Goal: Contribute content: Contribute content

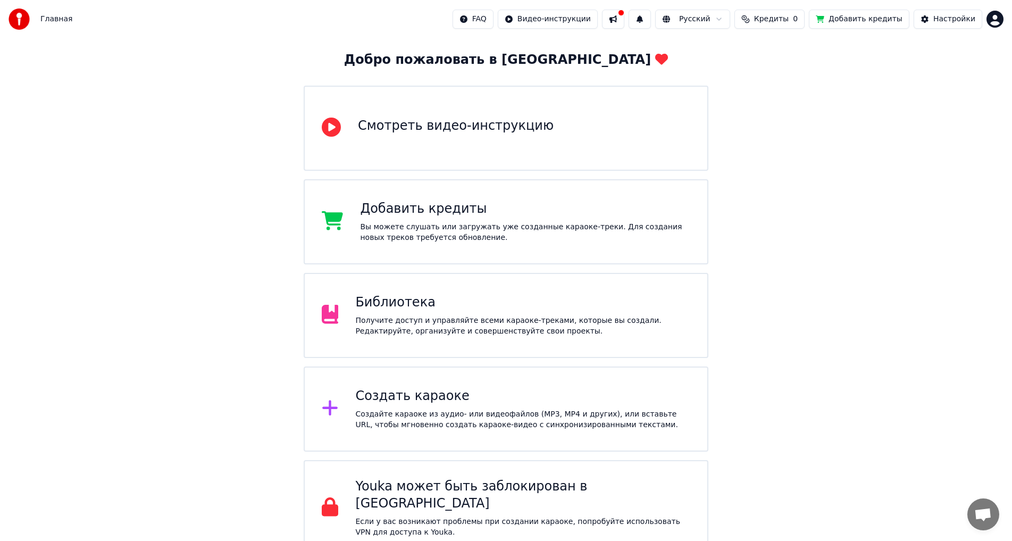
scroll to position [55, 0]
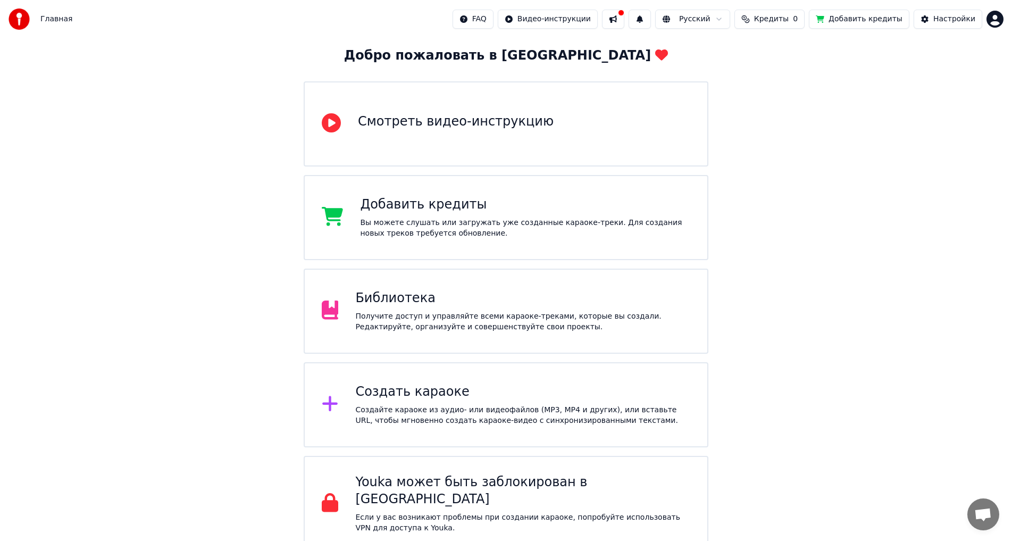
click at [461, 490] on div "Youka может быть заблокирован в [GEOGRAPHIC_DATA]" at bounding box center [522, 491] width 335 height 34
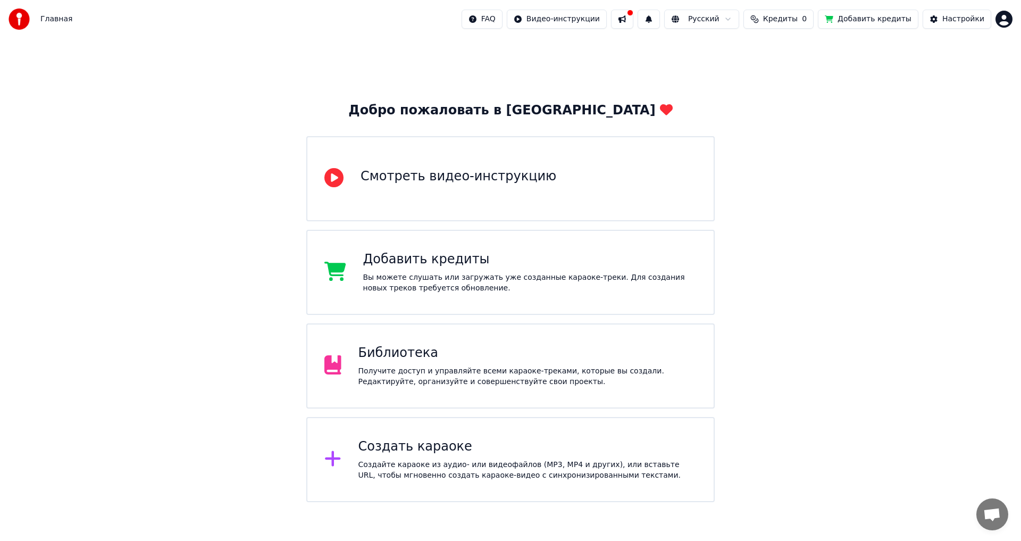
click at [444, 267] on div "Добавить кредиты" at bounding box center [530, 259] width 334 height 17
click at [40, 19] on div "Главная" at bounding box center [41, 19] width 64 height 21
click at [796, 18] on span "Кредиты" at bounding box center [780, 19] width 35 height 11
click at [786, 80] on button "Обновить" at bounding box center [792, 79] width 64 height 19
click at [955, 13] on button "Настройки" at bounding box center [956, 19] width 69 height 19
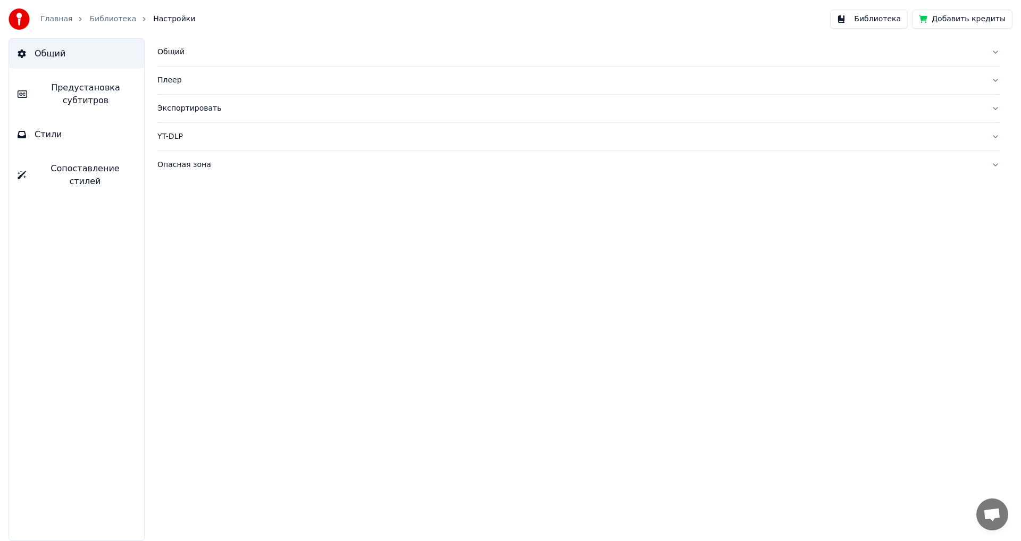
click at [41, 19] on link "Главная" at bounding box center [56, 19] width 32 height 11
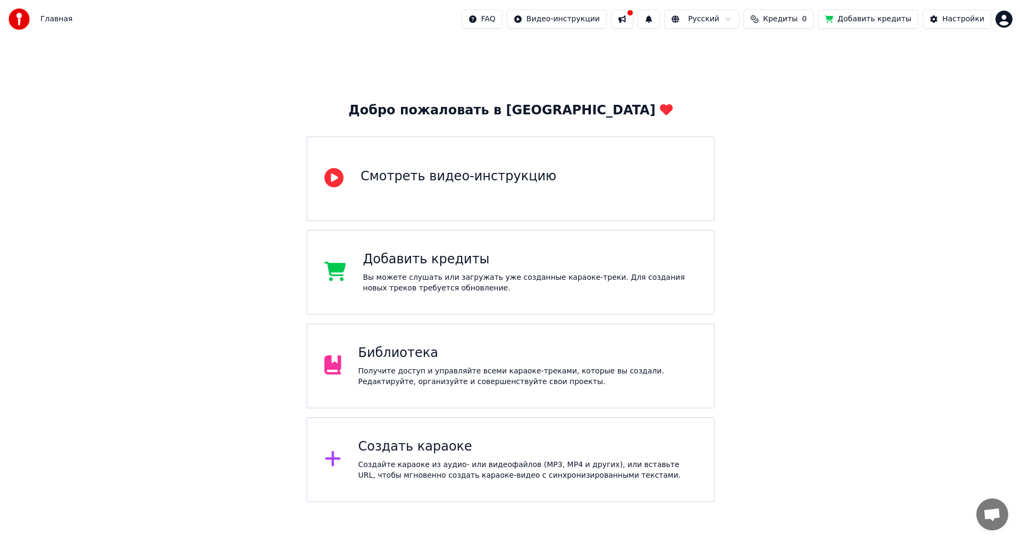
click at [633, 20] on button at bounding box center [622, 19] width 22 height 19
click at [660, 19] on button at bounding box center [648, 19] width 22 height 19
click at [660, 18] on button at bounding box center [648, 19] width 22 height 19
click at [739, 19] on html "Главная FAQ Видео-инструкции Русский Кредиты 0 Добавить кредиты Настройки Добро…" at bounding box center [510, 251] width 1021 height 502
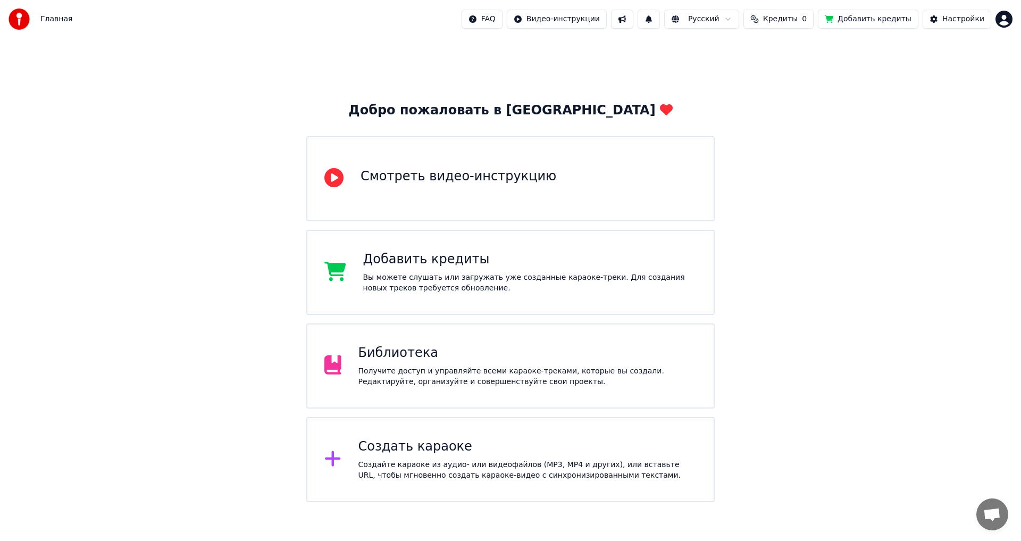
click at [784, 47] on div "Добро пожаловать в Youka Смотреть видео-инструкцию Добавить кредиты Вы можете с…" at bounding box center [510, 270] width 1021 height 464
click at [1003, 20] on html "Главная FAQ Видео-инструкции Русский Кредиты 0 Добавить кредиты Настройки Добро…" at bounding box center [510, 251] width 1021 height 502
click at [823, 138] on html "Главная FAQ Видео-инструкции Русский Кредиты 0 Добавить кредиты Настройки Добро…" at bounding box center [510, 251] width 1021 height 502
click at [385, 349] on div "Библиотека" at bounding box center [527, 353] width 339 height 17
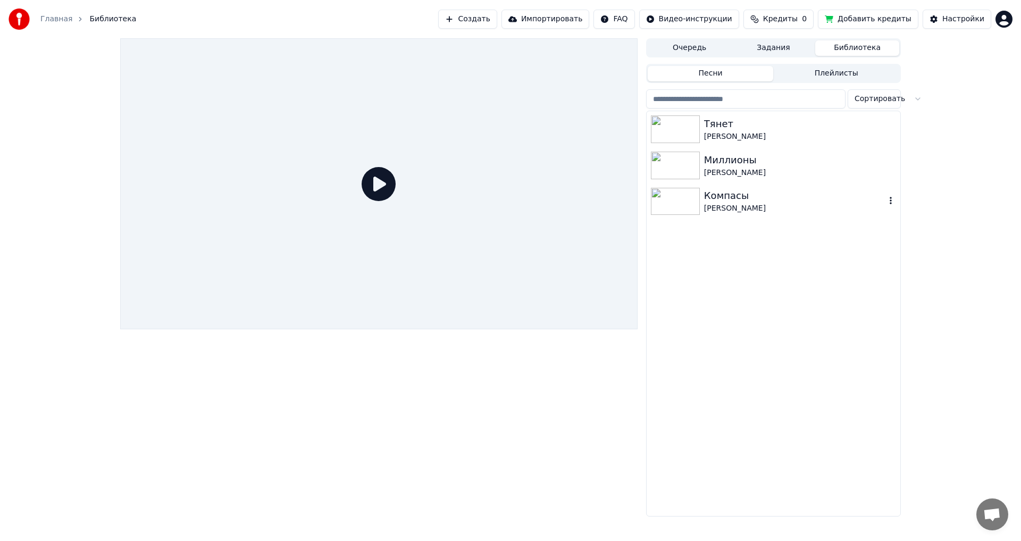
click at [709, 212] on div "[PERSON_NAME]" at bounding box center [794, 208] width 181 height 11
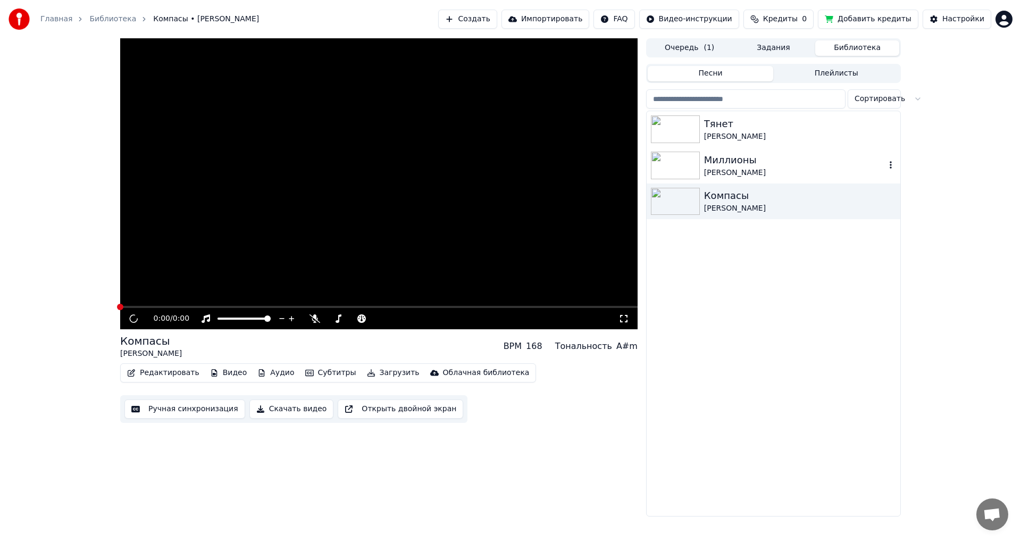
click at [716, 167] on div "[PERSON_NAME]" at bounding box center [794, 172] width 181 height 11
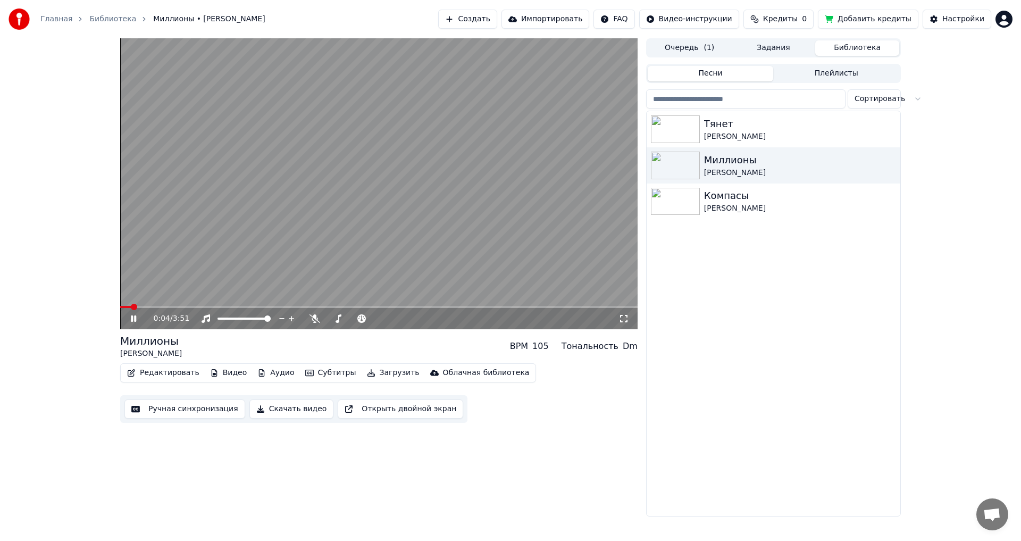
click at [272, 305] on video at bounding box center [378, 183] width 517 height 291
click at [274, 307] on span at bounding box center [378, 307] width 517 height 2
click at [299, 258] on video at bounding box center [378, 183] width 517 height 291
click at [736, 131] on div "[PERSON_NAME]" at bounding box center [794, 136] width 181 height 11
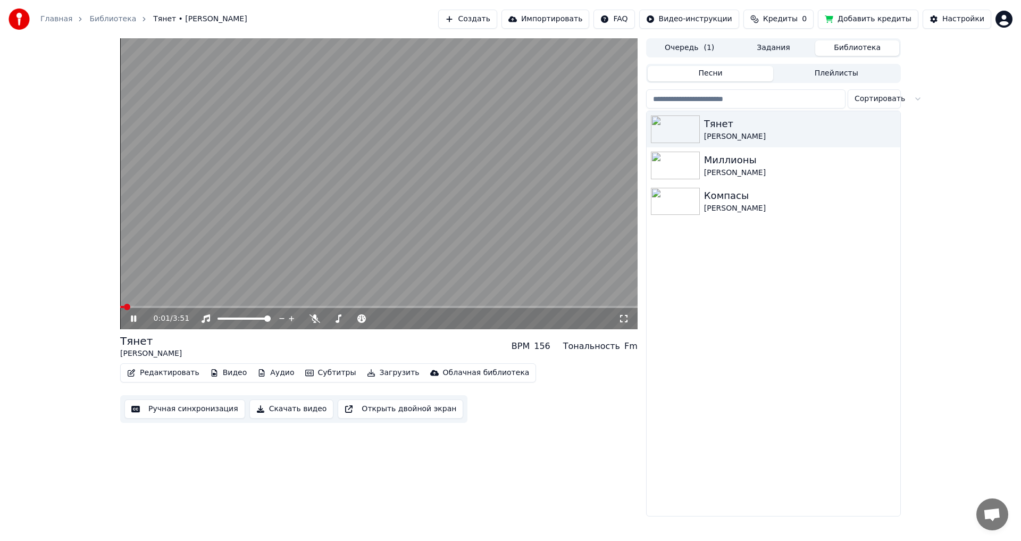
click at [183, 307] on span at bounding box center [378, 307] width 517 height 2
click at [259, 307] on span at bounding box center [378, 307] width 517 height 2
click at [736, 211] on div "[PERSON_NAME]" at bounding box center [794, 208] width 181 height 11
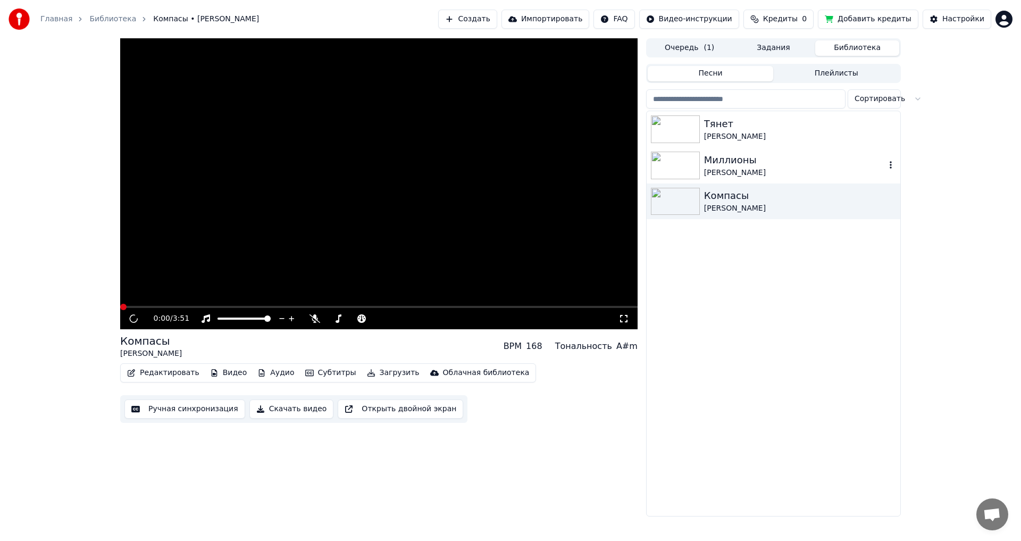
click at [734, 162] on div "Миллионы" at bounding box center [794, 160] width 181 height 15
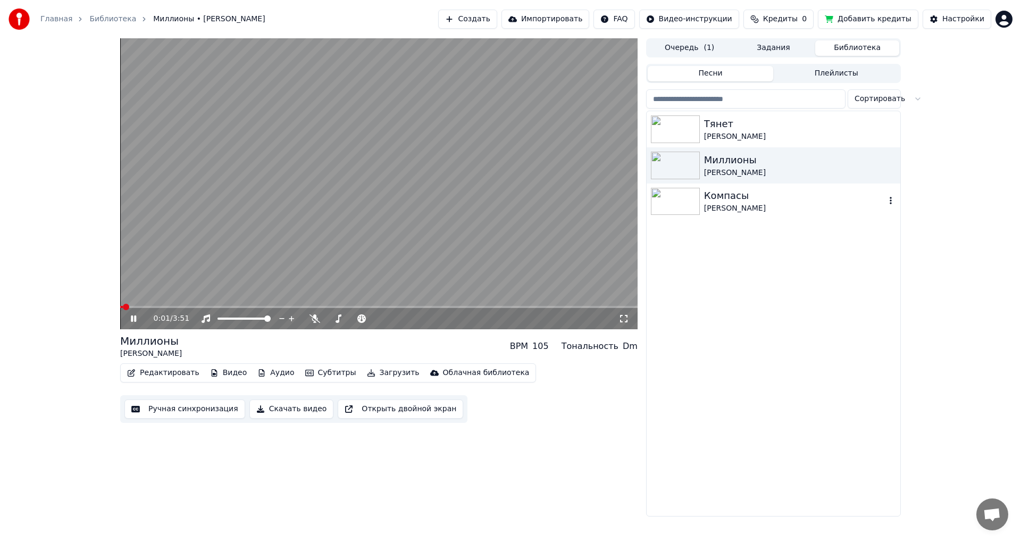
click at [729, 203] on div "Компасы" at bounding box center [794, 195] width 181 height 15
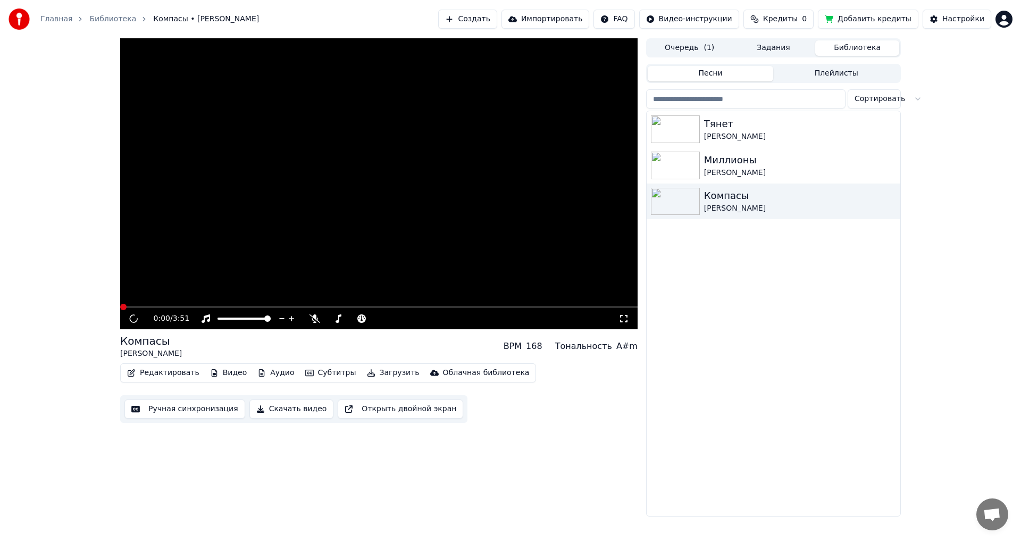
click at [276, 409] on button "Скачать видео" at bounding box center [291, 408] width 85 height 19
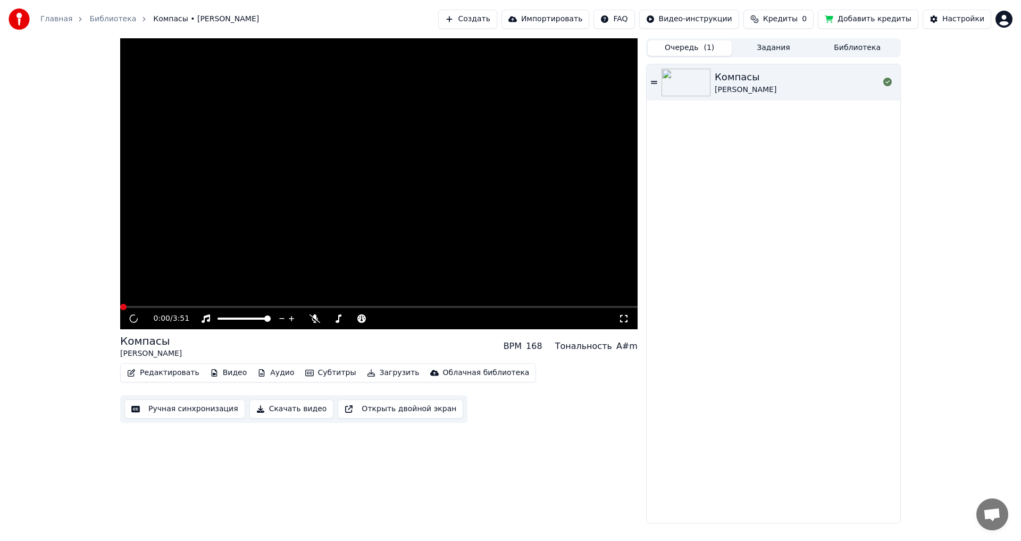
click at [710, 53] on span "( 1 )" at bounding box center [708, 48] width 11 height 11
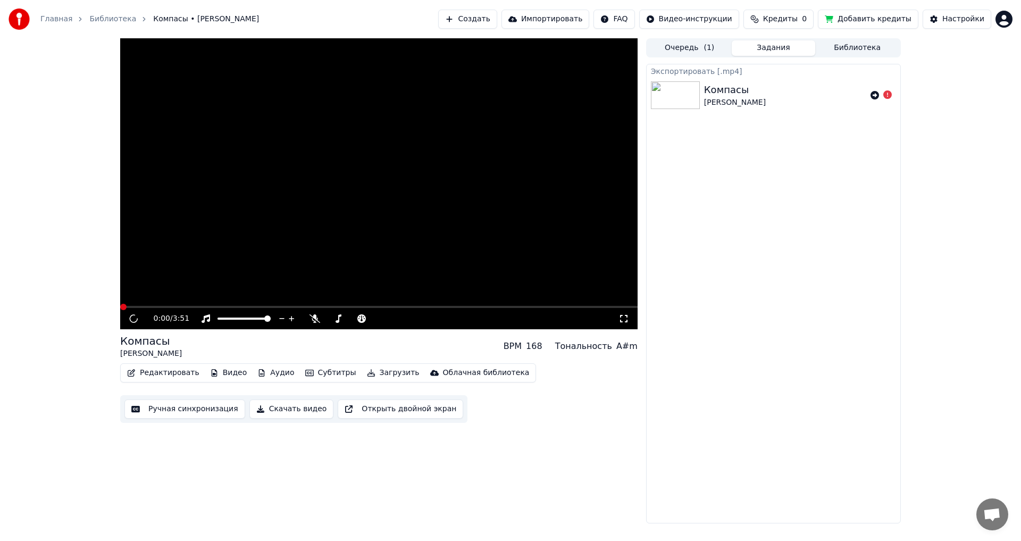
click at [760, 51] on button "Задания" at bounding box center [774, 47] width 84 height 15
click at [853, 44] on button "Библиотека" at bounding box center [857, 47] width 84 height 15
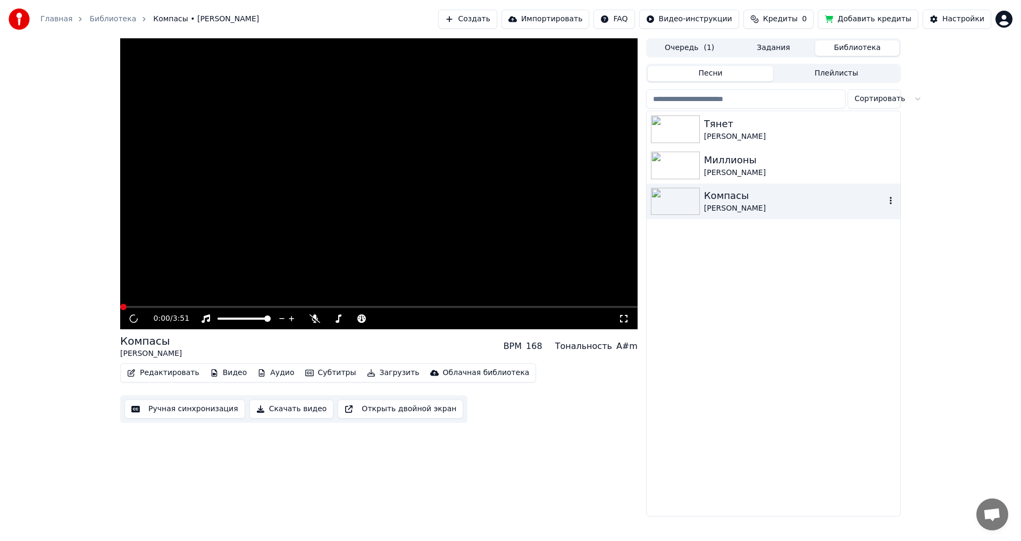
click at [749, 207] on div "[PERSON_NAME]" at bounding box center [794, 208] width 181 height 11
click at [291, 409] on button "Скачать видео" at bounding box center [291, 408] width 85 height 19
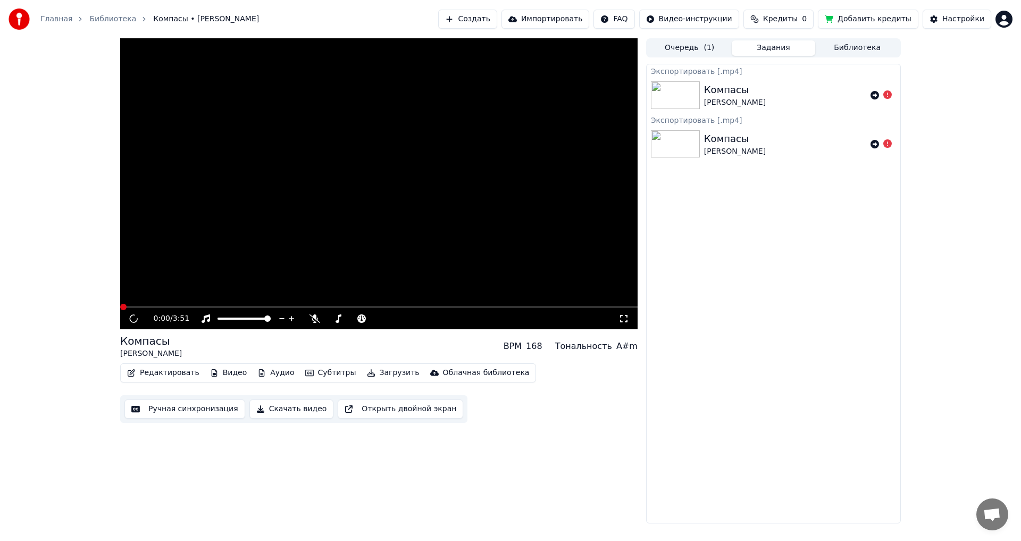
click at [848, 48] on button "Библиотека" at bounding box center [857, 47] width 84 height 15
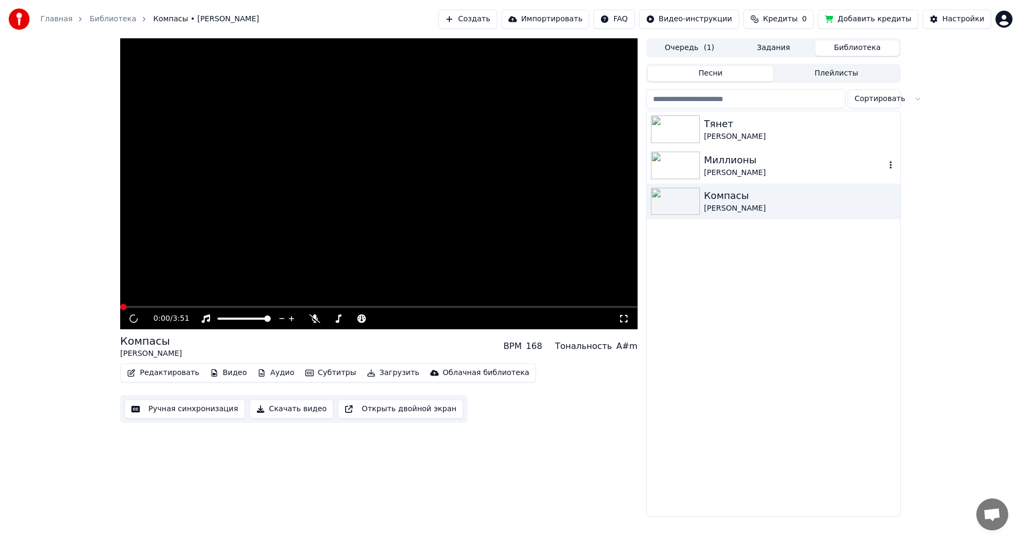
click at [722, 161] on div "Миллионы" at bounding box center [794, 160] width 181 height 15
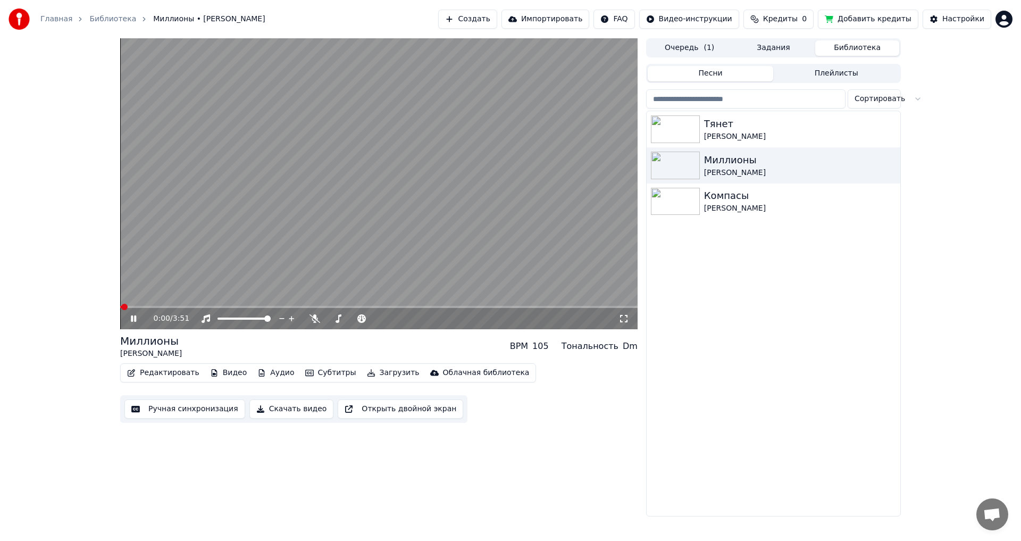
click at [303, 411] on button "Скачать видео" at bounding box center [291, 408] width 85 height 19
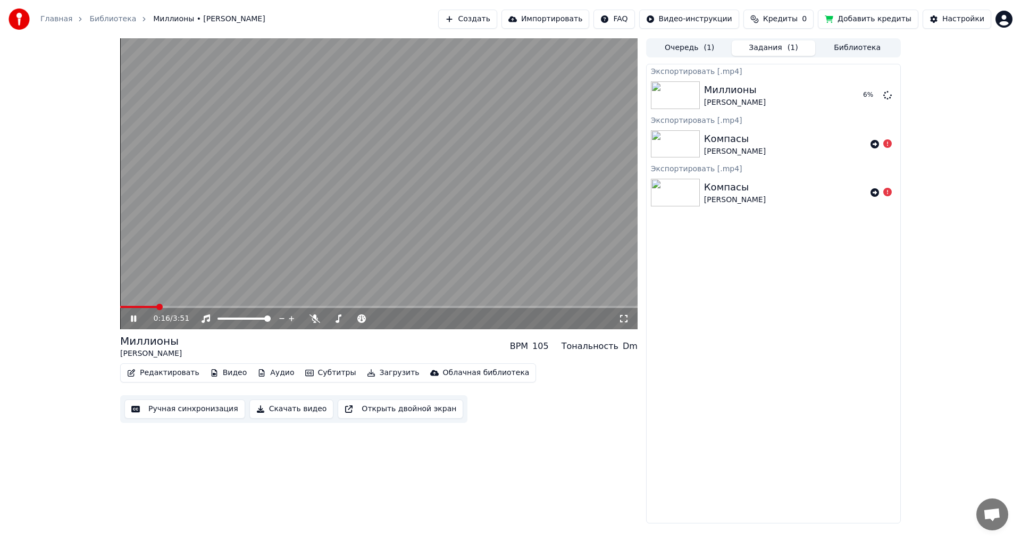
click at [497, 21] on button "Создать" at bounding box center [467, 19] width 58 height 19
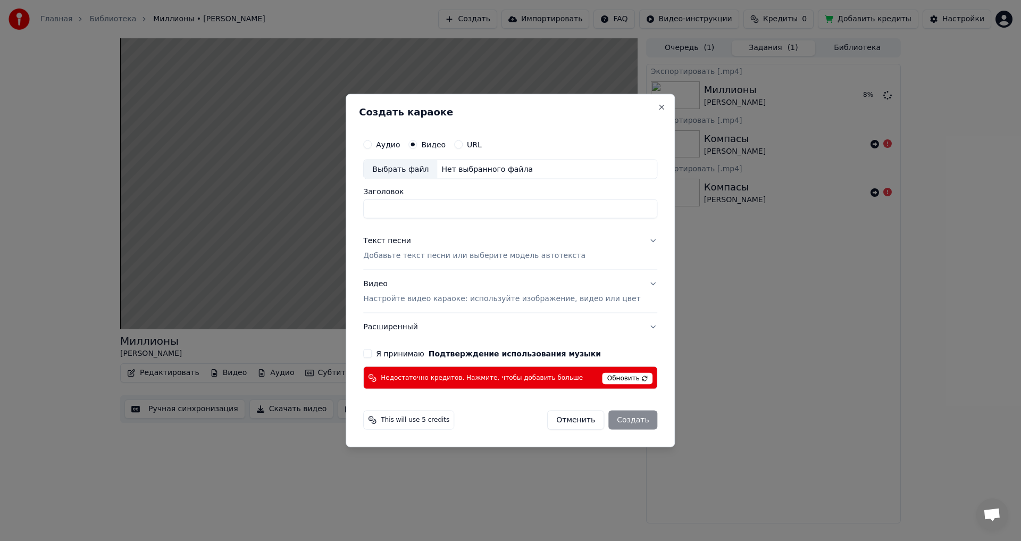
click at [437, 209] on input "Заголовок" at bounding box center [510, 208] width 294 height 19
type input "**********"
click at [498, 257] on p "Добавьте текст песни или выберите модель автотекста" at bounding box center [474, 255] width 222 height 11
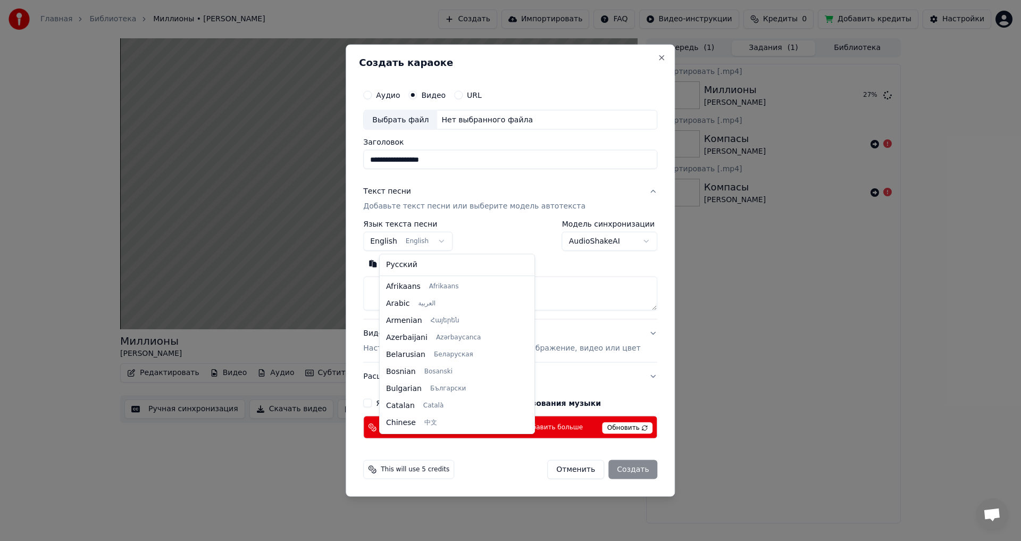
click at [407, 242] on body "Главная Библиотека Миллионы • [PERSON_NAME] Создать Импортировать FAQ Видео-инс…" at bounding box center [510, 270] width 1021 height 541
select select "**"
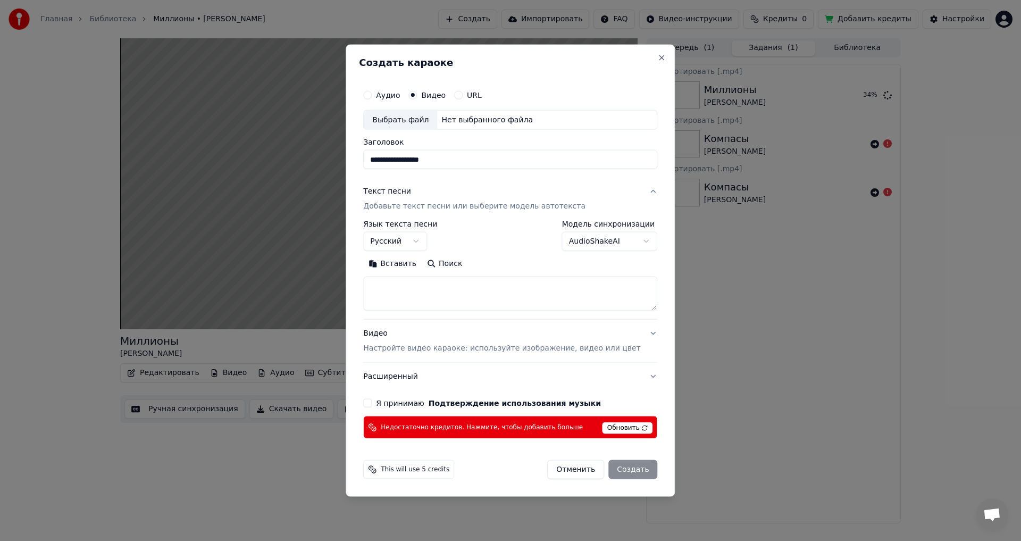
click at [409, 285] on textarea at bounding box center [510, 293] width 294 height 34
paste textarea "**********"
drag, startPoint x: 451, startPoint y: 297, endPoint x: 379, endPoint y: 297, distance: 71.8
click at [379, 297] on textarea at bounding box center [494, 293] width 263 height 34
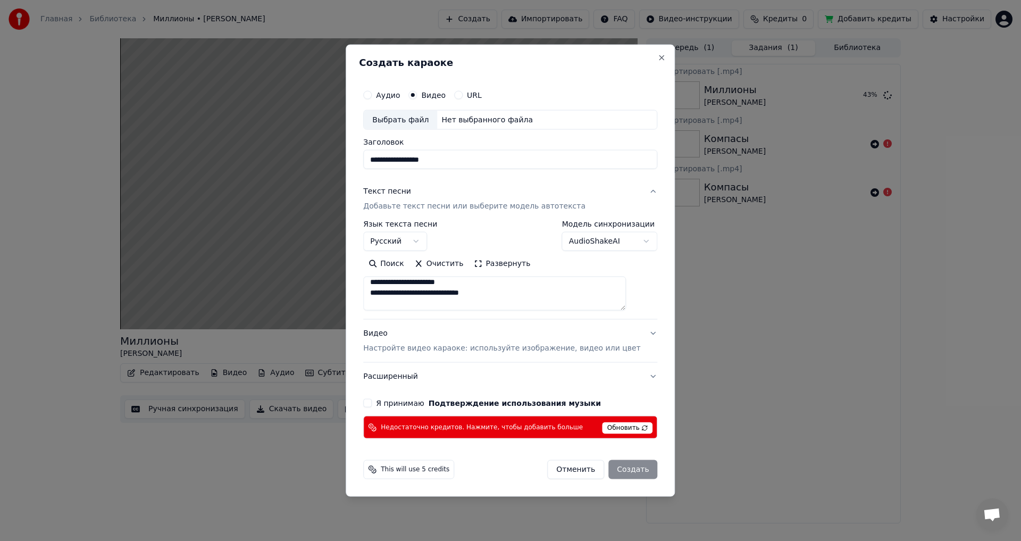
scroll to position [132, 0]
click at [419, 293] on textarea at bounding box center [494, 293] width 263 height 34
drag, startPoint x: 386, startPoint y: 284, endPoint x: 415, endPoint y: 292, distance: 29.7
click at [414, 291] on textarea at bounding box center [494, 293] width 263 height 34
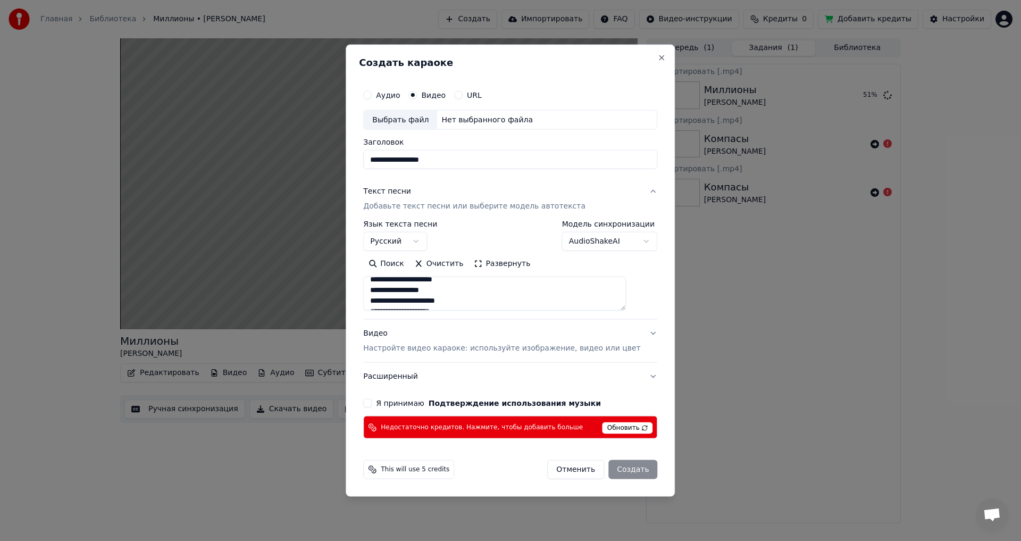
scroll to position [175, 0]
drag, startPoint x: 387, startPoint y: 282, endPoint x: 414, endPoint y: 293, distance: 29.1
click at [413, 289] on textarea at bounding box center [494, 293] width 263 height 34
click at [444, 286] on textarea at bounding box center [494, 293] width 263 height 34
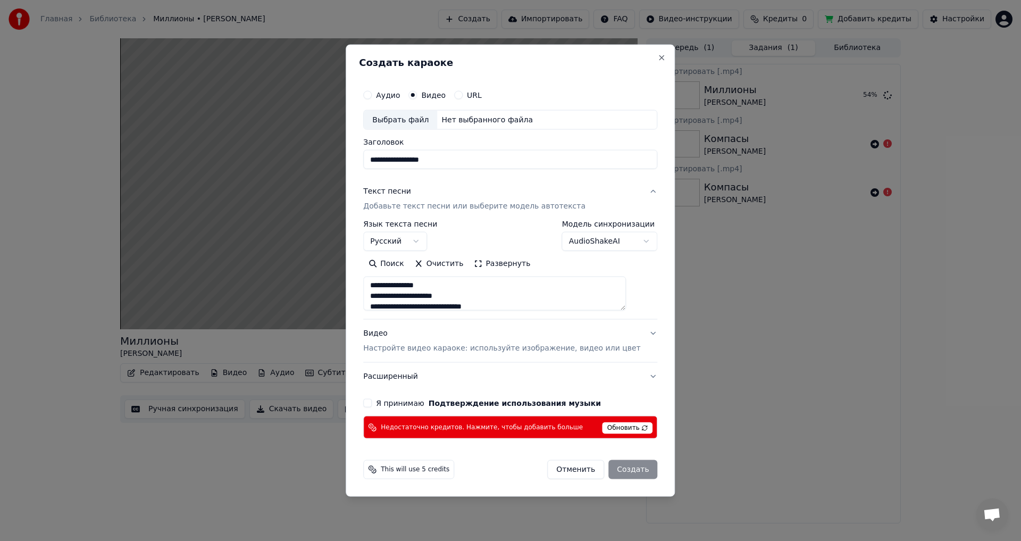
drag, startPoint x: 387, startPoint y: 288, endPoint x: 473, endPoint y: 292, distance: 86.3
click at [473, 292] on textarea at bounding box center [494, 293] width 263 height 34
drag, startPoint x: 384, startPoint y: 293, endPoint x: 498, endPoint y: 271, distance: 115.9
click at [498, 271] on div "Поиск Очистить Развернуть" at bounding box center [510, 282] width 294 height 55
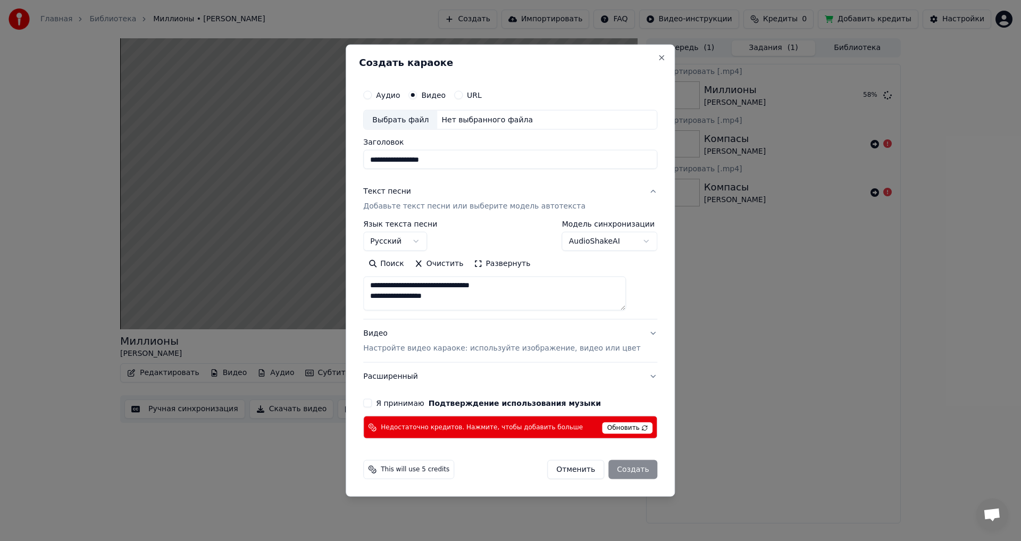
click at [508, 286] on textarea at bounding box center [494, 293] width 263 height 34
drag, startPoint x: 496, startPoint y: 286, endPoint x: 457, endPoint y: 306, distance: 44.5
click at [457, 306] on textarea at bounding box center [494, 293] width 263 height 34
click at [423, 301] on textarea at bounding box center [494, 293] width 263 height 34
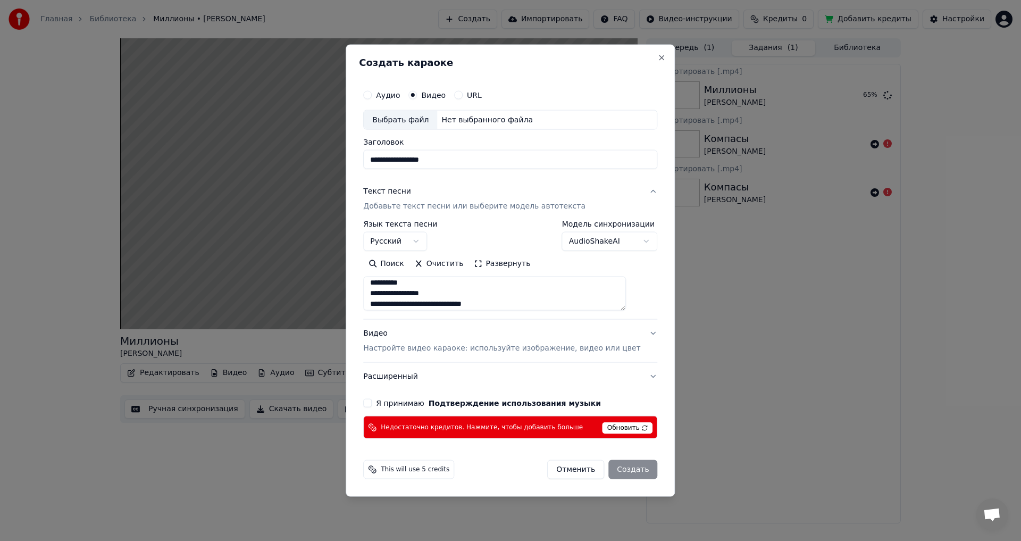
scroll to position [440, 0]
click at [427, 291] on textarea at bounding box center [494, 293] width 263 height 34
click at [449, 290] on textarea at bounding box center [494, 293] width 263 height 34
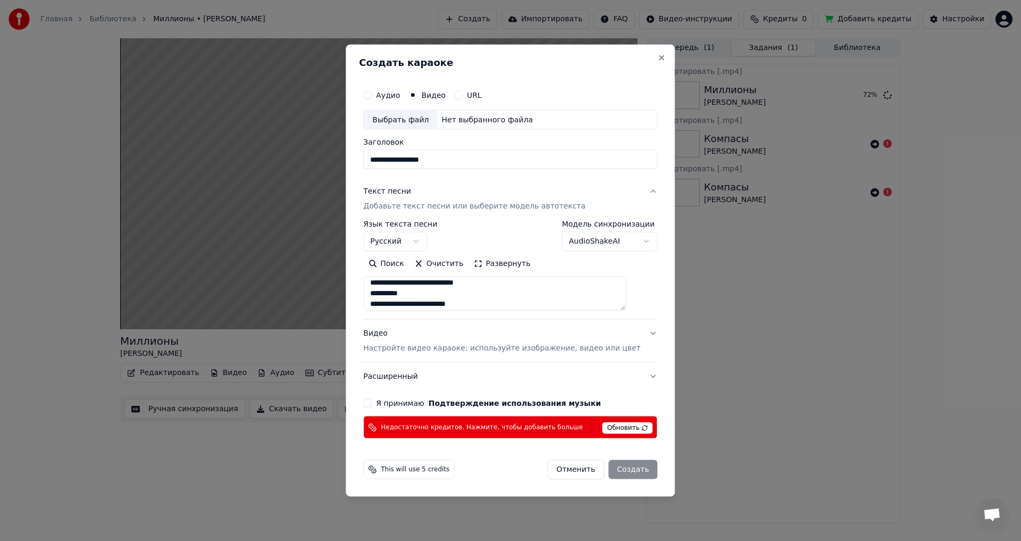
click at [443, 294] on textarea at bounding box center [494, 293] width 263 height 34
click at [463, 295] on textarea at bounding box center [494, 293] width 263 height 34
type textarea "**********"
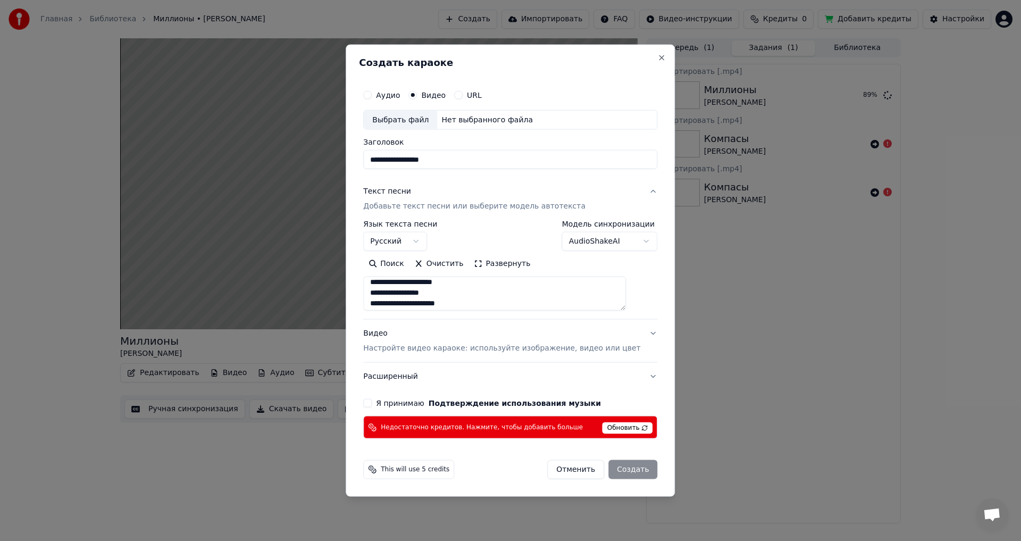
click at [550, 350] on p "Настройте видео караоке: используйте изображение, видео или цвет" at bounding box center [501, 348] width 277 height 11
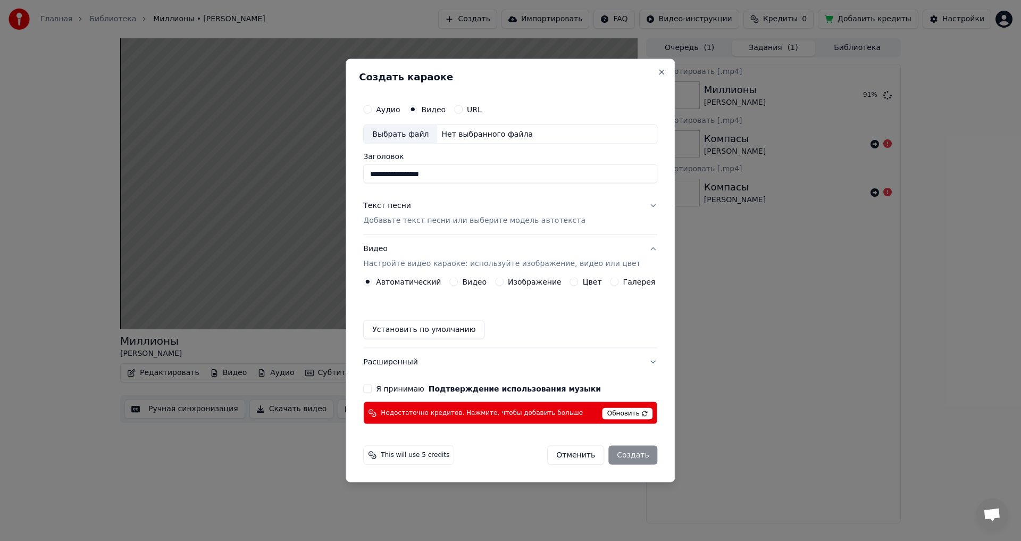
click at [643, 206] on button "Текст песни Добавьте текст песни или выберите модель автотекста" at bounding box center [510, 213] width 294 height 43
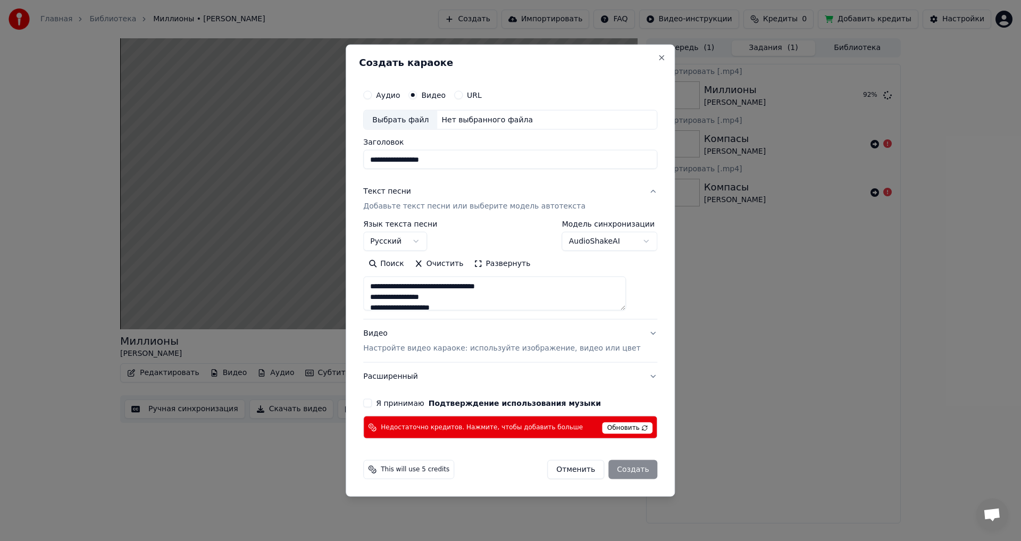
click at [639, 189] on button "Текст песни Добавьте текст песни или выберите модель автотекста" at bounding box center [510, 199] width 294 height 43
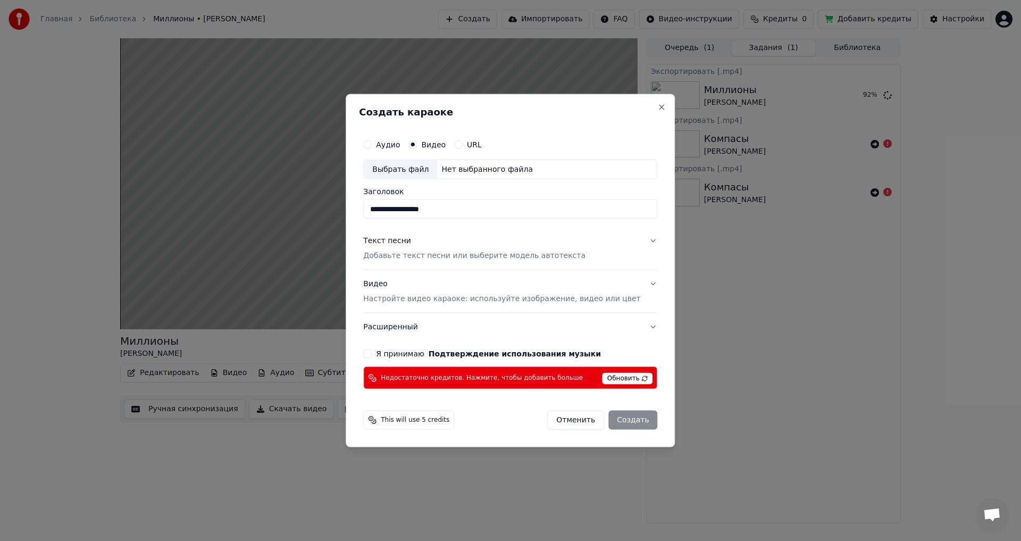
click at [636, 285] on button "Видео Настройте видео караоке: используйте изображение, видео или цвет" at bounding box center [510, 291] width 294 height 43
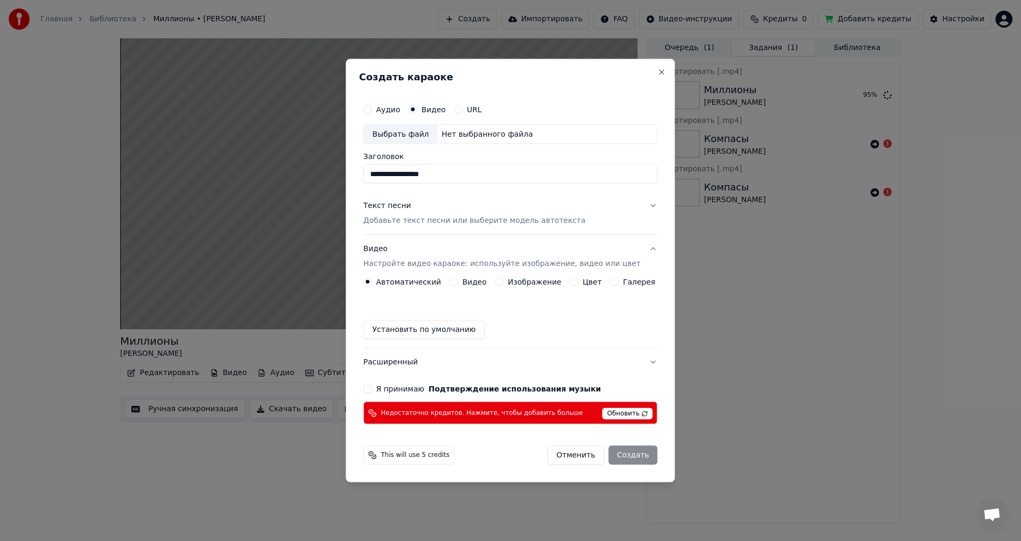
click at [372, 388] on button "Я принимаю Подтверждение использования музыки" at bounding box center [367, 388] width 9 height 9
click at [489, 136] on div "Нет выбранного файла" at bounding box center [487, 134] width 100 height 11
type input "**********"
click at [606, 413] on span "Обновить" at bounding box center [627, 414] width 51 height 12
click at [622, 413] on span "Обновить" at bounding box center [627, 414] width 51 height 12
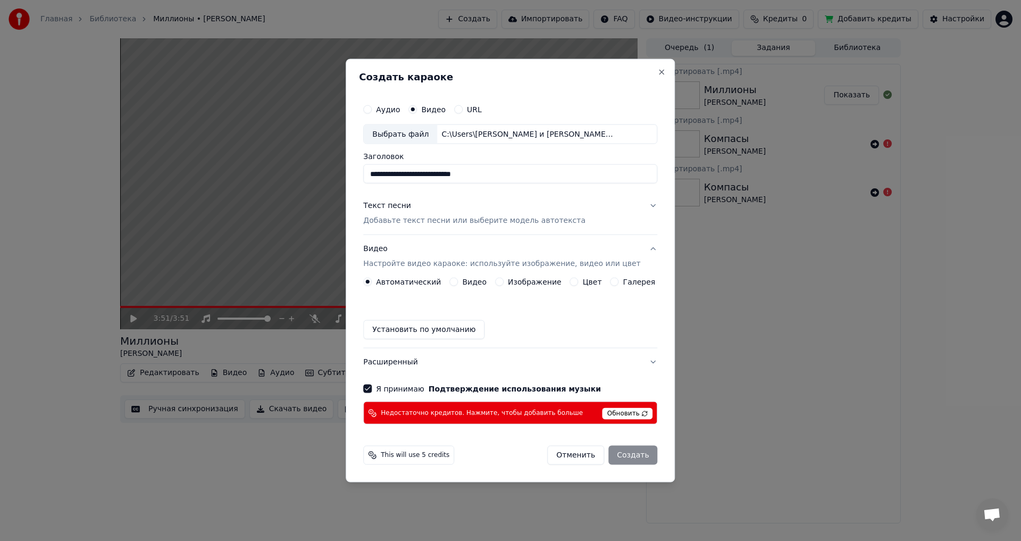
click at [438, 457] on span "This will use 5 credits" at bounding box center [415, 455] width 69 height 9
click at [603, 412] on span "Обновить" at bounding box center [627, 414] width 51 height 12
click at [612, 415] on span "Обновить" at bounding box center [627, 414] width 51 height 12
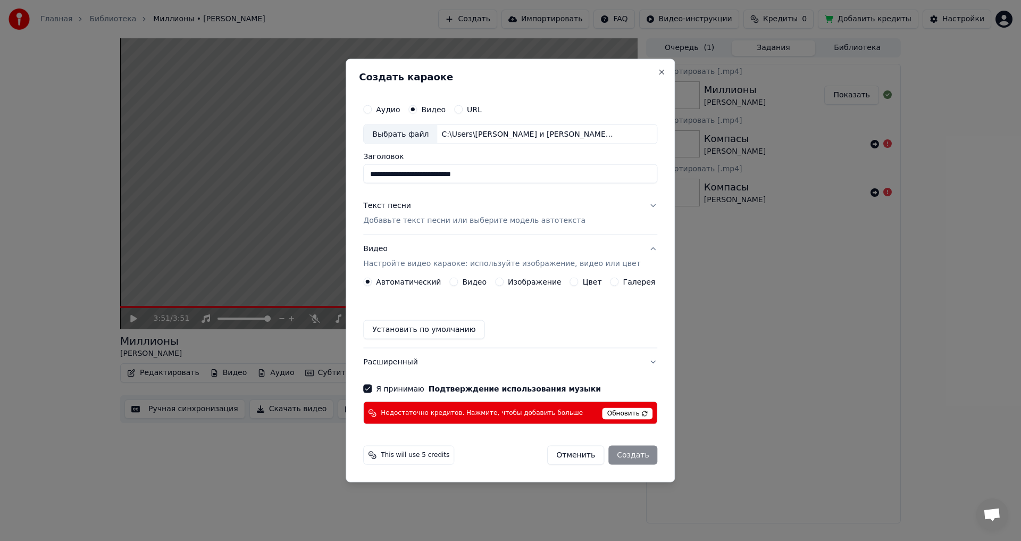
click at [612, 415] on span "Обновить" at bounding box center [627, 414] width 51 height 12
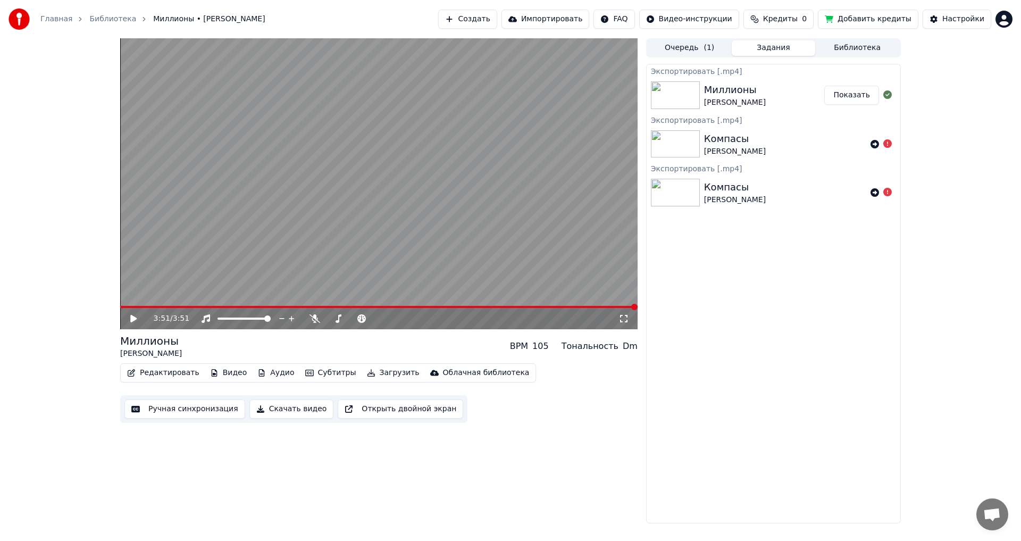
click at [798, 14] on span "Кредиты" at bounding box center [780, 19] width 35 height 11
click at [732, 52] on th "Пополнить" at bounding box center [725, 50] width 51 height 21
click at [769, 245] on div "Экспортировать [.mp4] Миллионы [PERSON_NAME] Показать Экспортировать [.mp4] Ком…" at bounding box center [773, 293] width 255 height 459
click at [874, 18] on button "Добавить кредиты" at bounding box center [868, 19] width 100 height 19
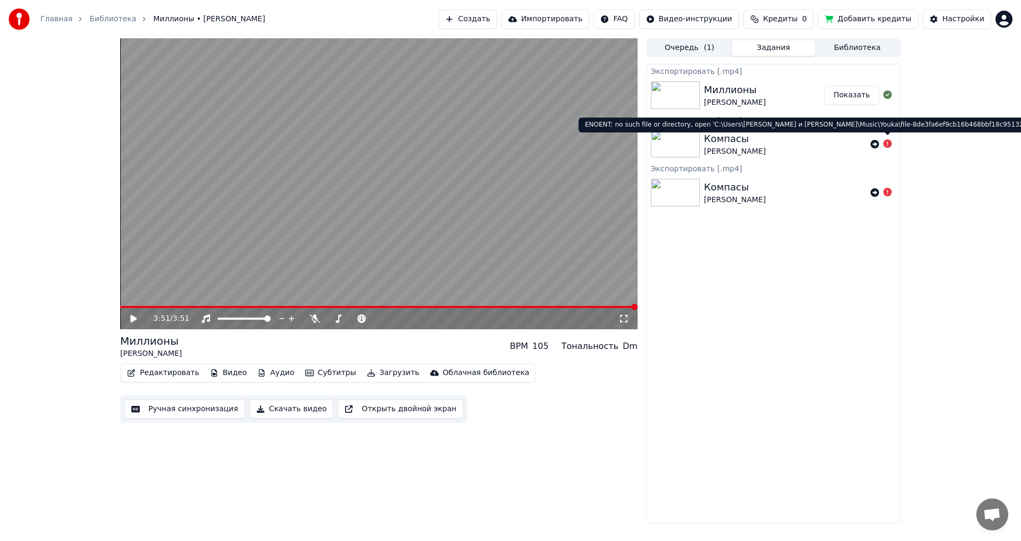
click at [887, 142] on icon at bounding box center [887, 143] width 9 height 9
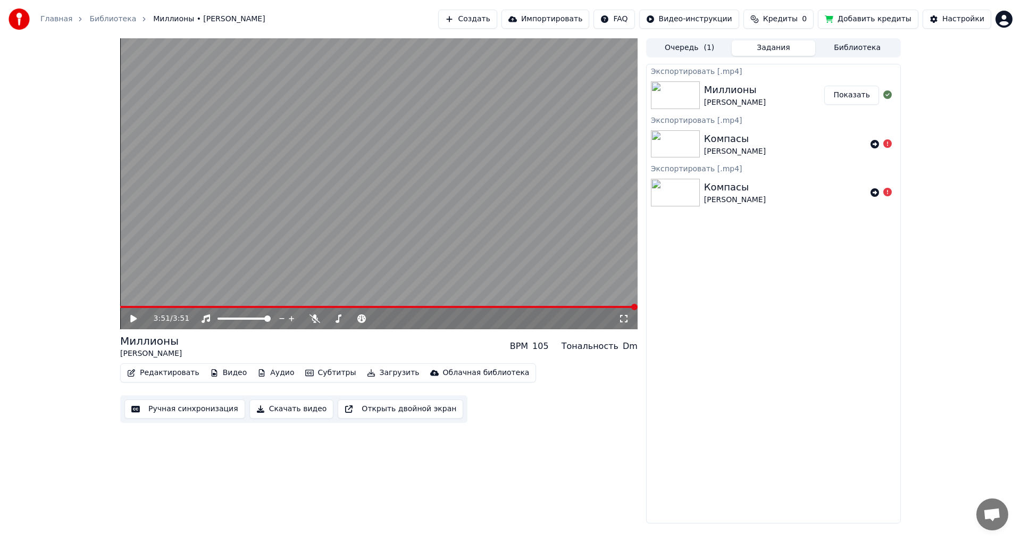
click at [727, 150] on div "[PERSON_NAME]" at bounding box center [735, 151] width 62 height 11
click at [847, 95] on button "Показать" at bounding box center [851, 95] width 55 height 19
click at [880, 23] on button "Добавить кредиты" at bounding box center [868, 19] width 100 height 19
click at [509, 209] on video at bounding box center [378, 183] width 517 height 291
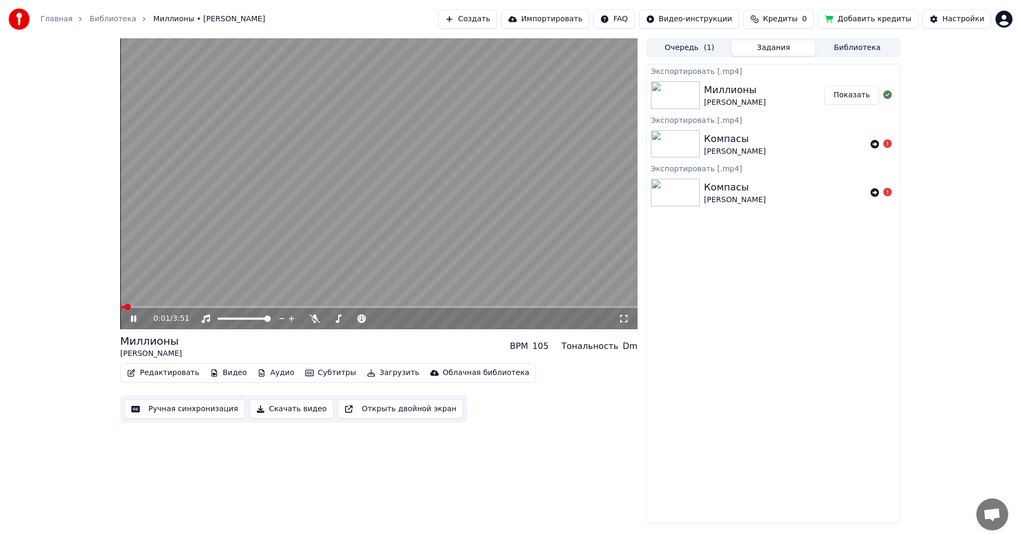
click at [741, 136] on div "Компасы" at bounding box center [735, 138] width 62 height 15
click at [751, 148] on div "[PERSON_NAME]" at bounding box center [735, 151] width 62 height 11
click at [693, 48] on button "Очередь ( 1 )" at bounding box center [690, 47] width 84 height 15
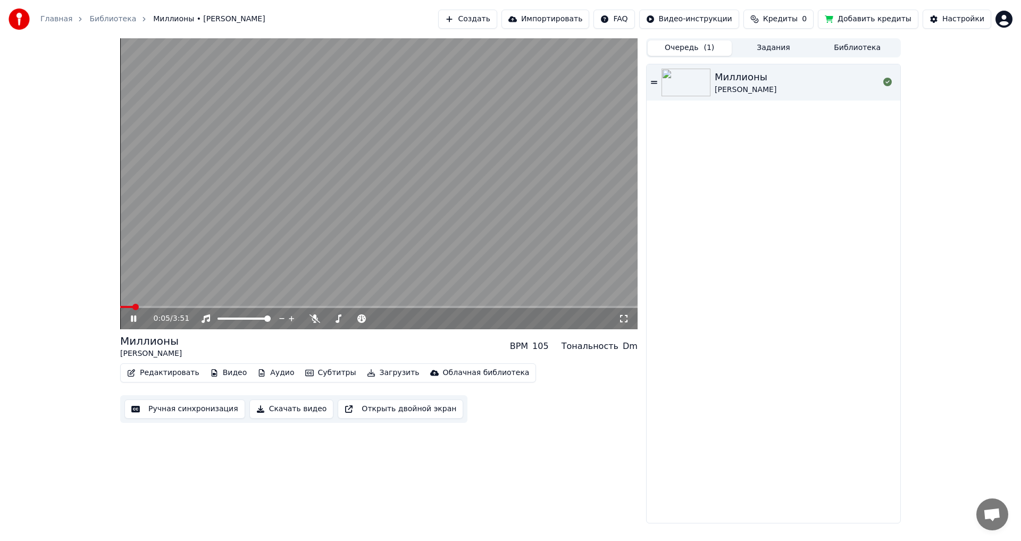
click at [855, 45] on button "Библиотека" at bounding box center [857, 47] width 84 height 15
